Goal: Task Accomplishment & Management: Use online tool/utility

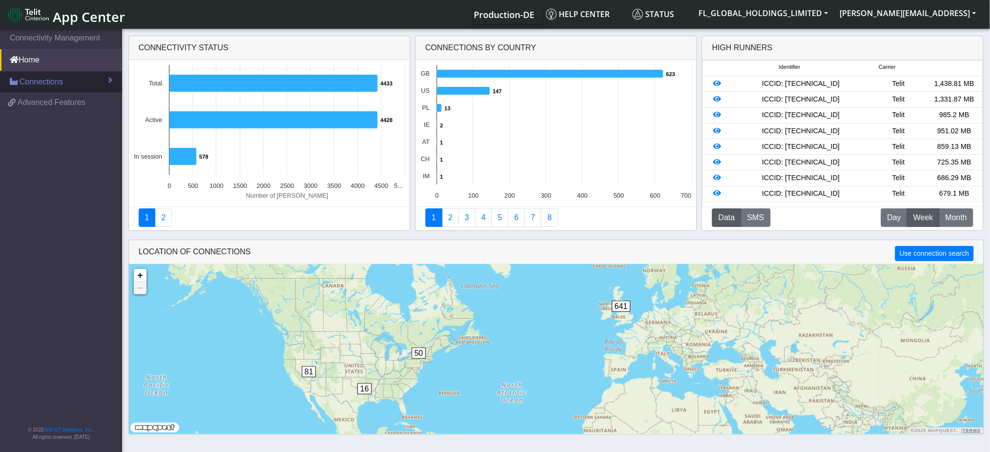
click at [74, 84] on link "Connections" at bounding box center [61, 81] width 122 height 21
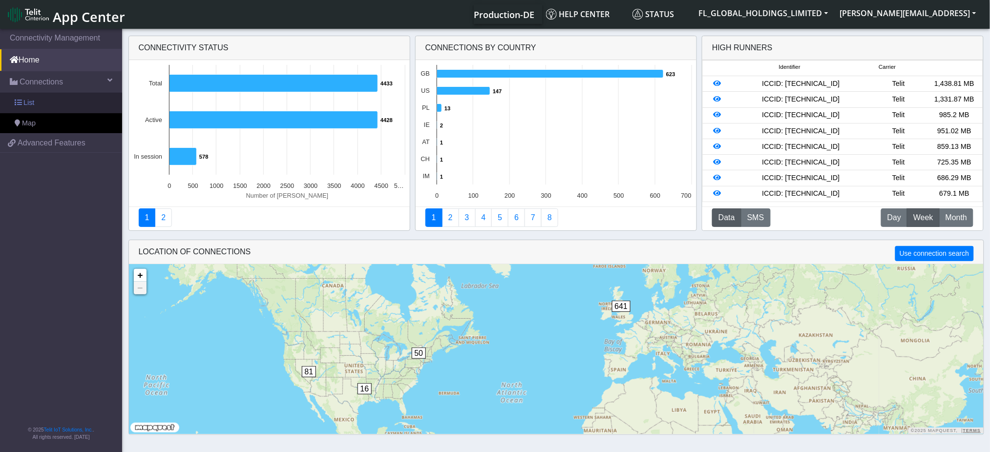
click at [33, 100] on span "List" at bounding box center [28, 103] width 11 height 11
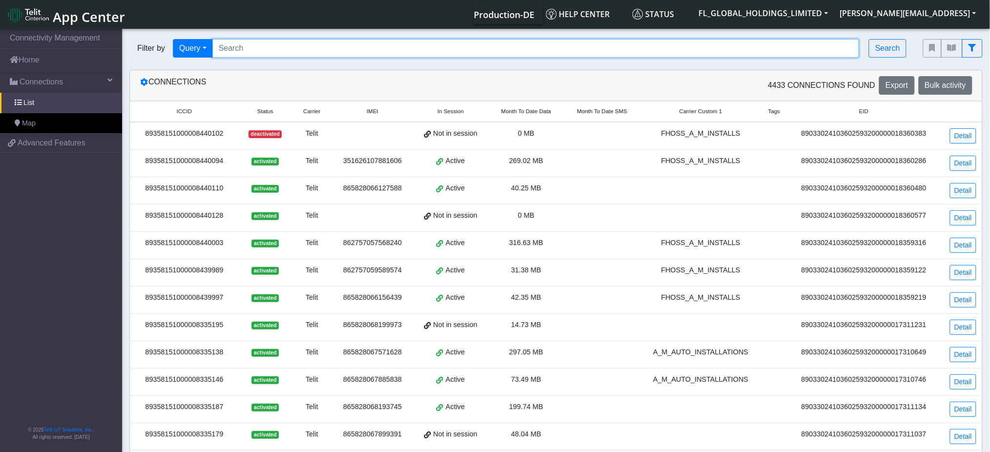
click at [381, 42] on input "Search..." at bounding box center [535, 48] width 647 height 19
paste input "89358151000008349394"
type input "89358151000008349394"
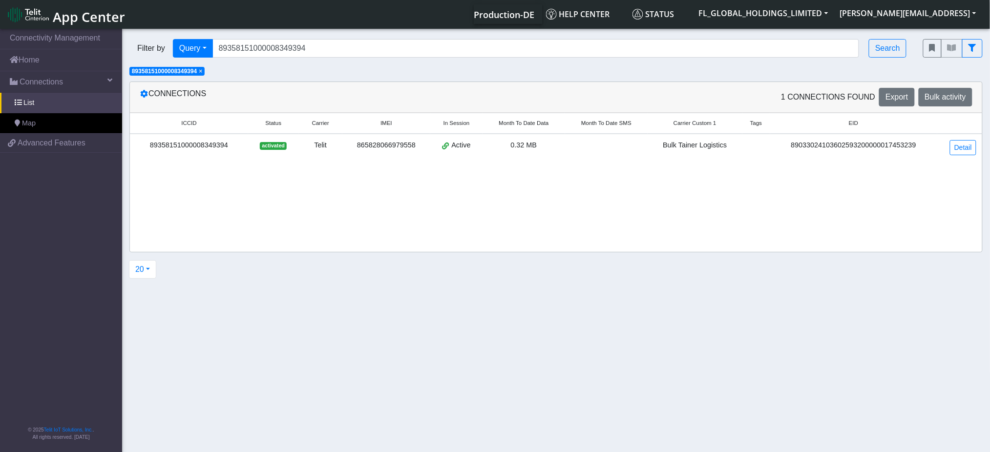
click at [400, 148] on div "865828066979558" at bounding box center [386, 145] width 76 height 11
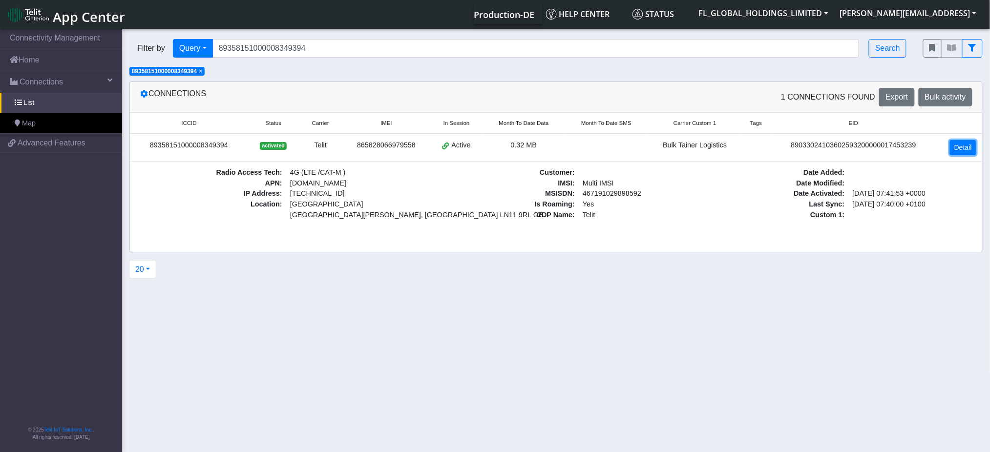
click at [960, 148] on link "Detail" at bounding box center [963, 147] width 26 height 15
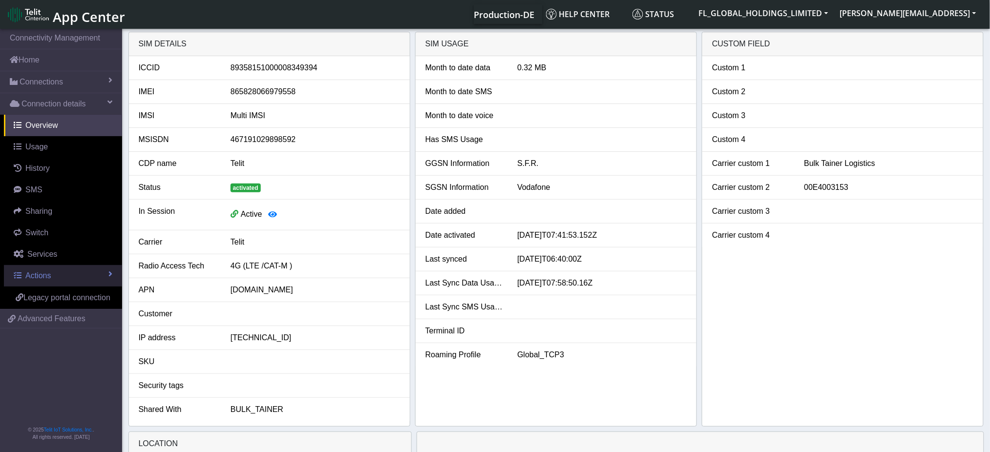
click at [52, 277] on link "Actions" at bounding box center [63, 275] width 118 height 21
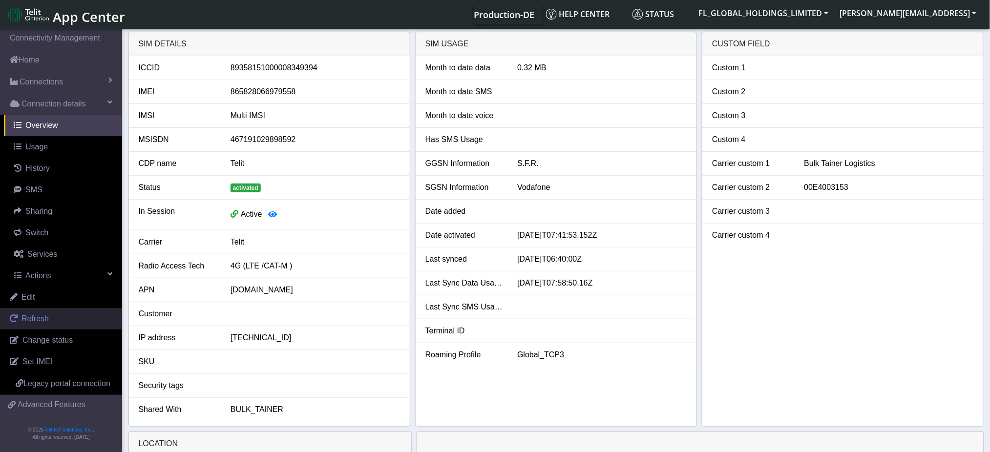
click at [34, 320] on span "Refresh" at bounding box center [34, 319] width 27 height 8
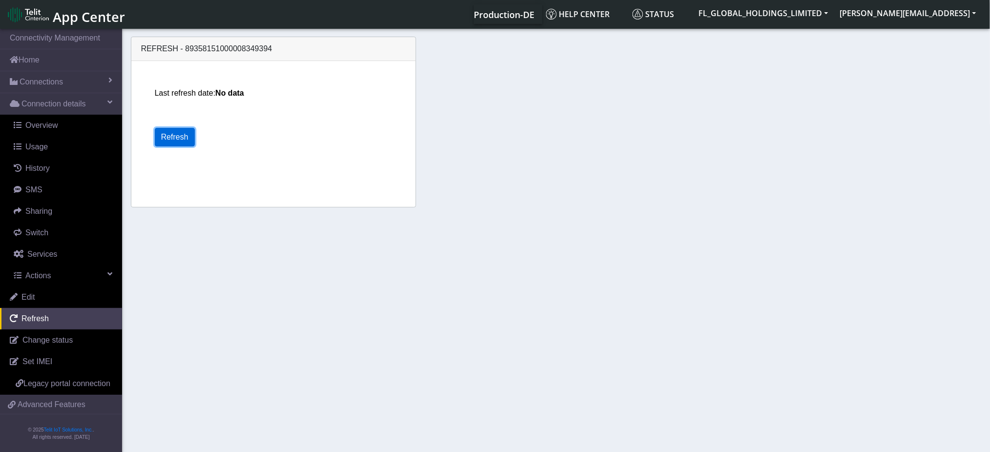
click at [171, 136] on button "Refresh" at bounding box center [175, 137] width 40 height 19
